Goal: Find specific page/section: Find specific page/section

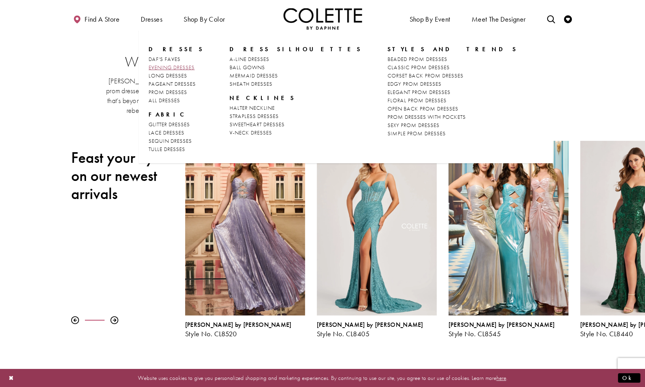
click at [172, 66] on span "EVENING DRESSES" at bounding box center [172, 67] width 46 height 7
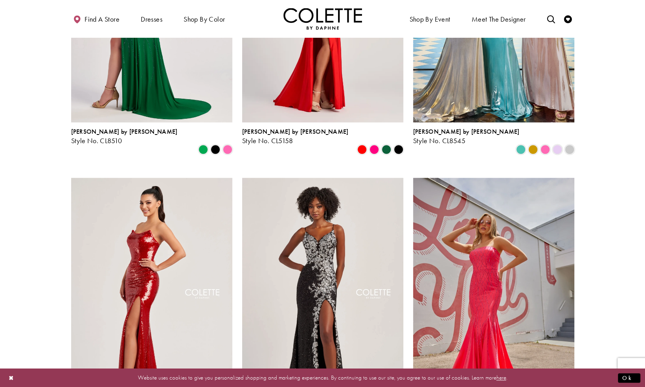
scroll to position [300, 0]
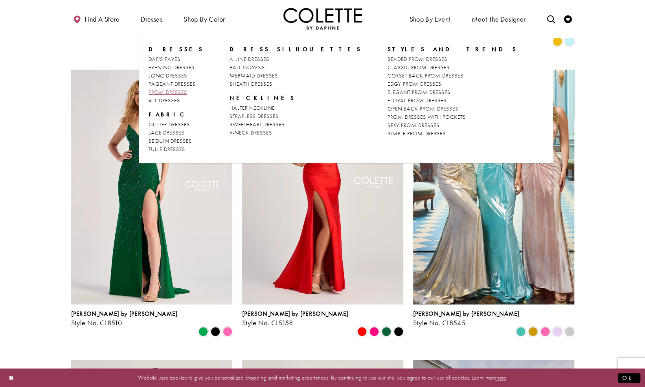
click at [166, 91] on span "PROM DRESSES" at bounding box center [168, 91] width 39 height 7
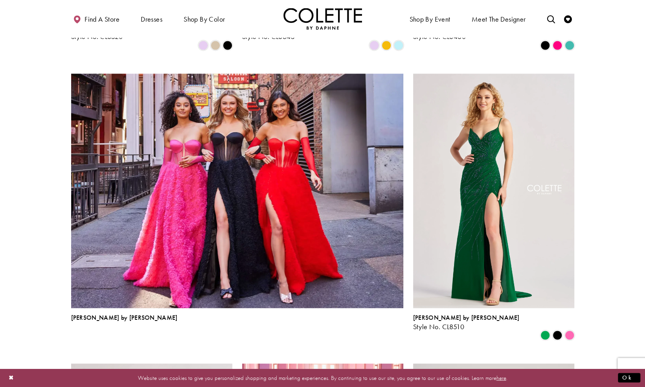
scroll to position [722, 0]
